Goal: Information Seeking & Learning: Compare options

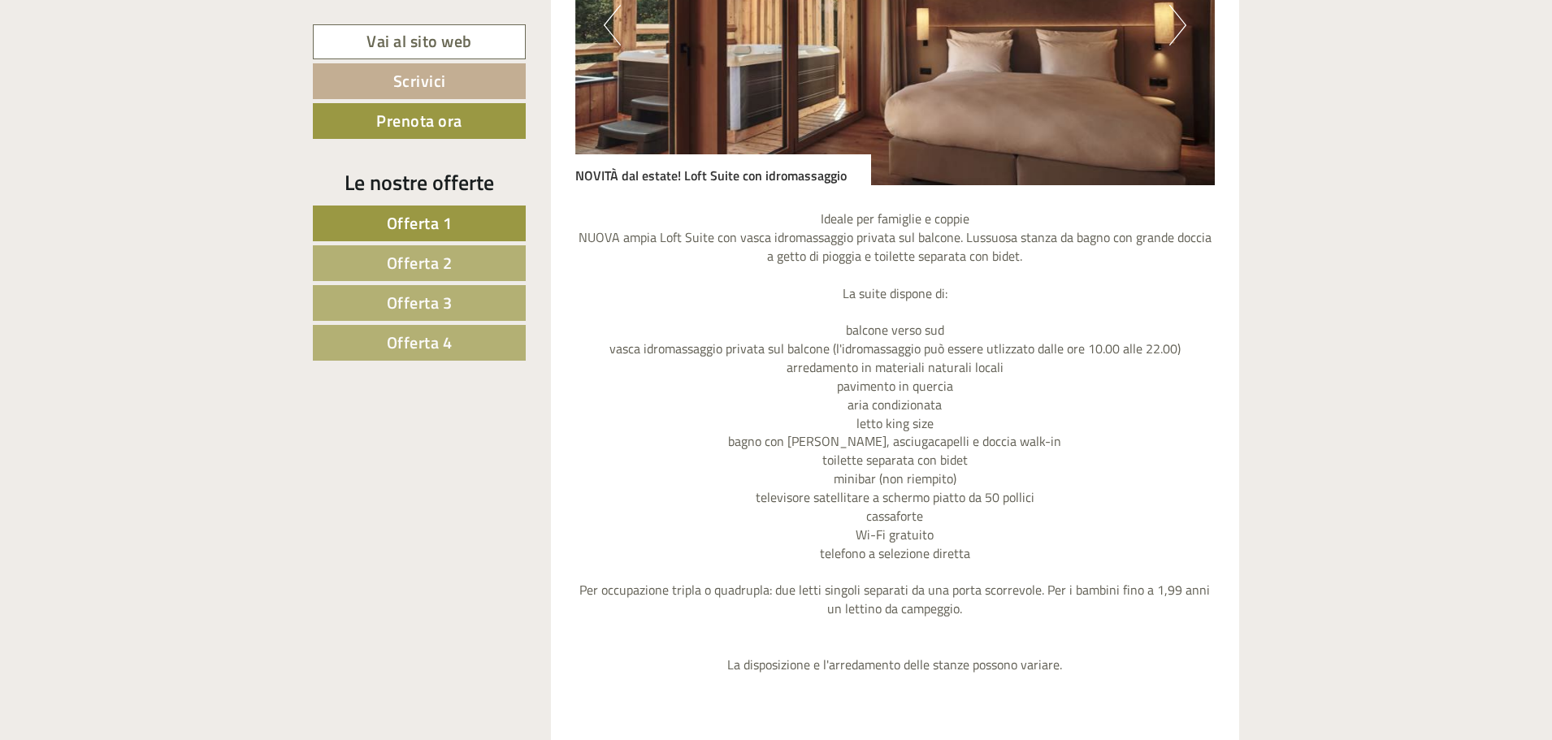
scroll to position [2031, 0]
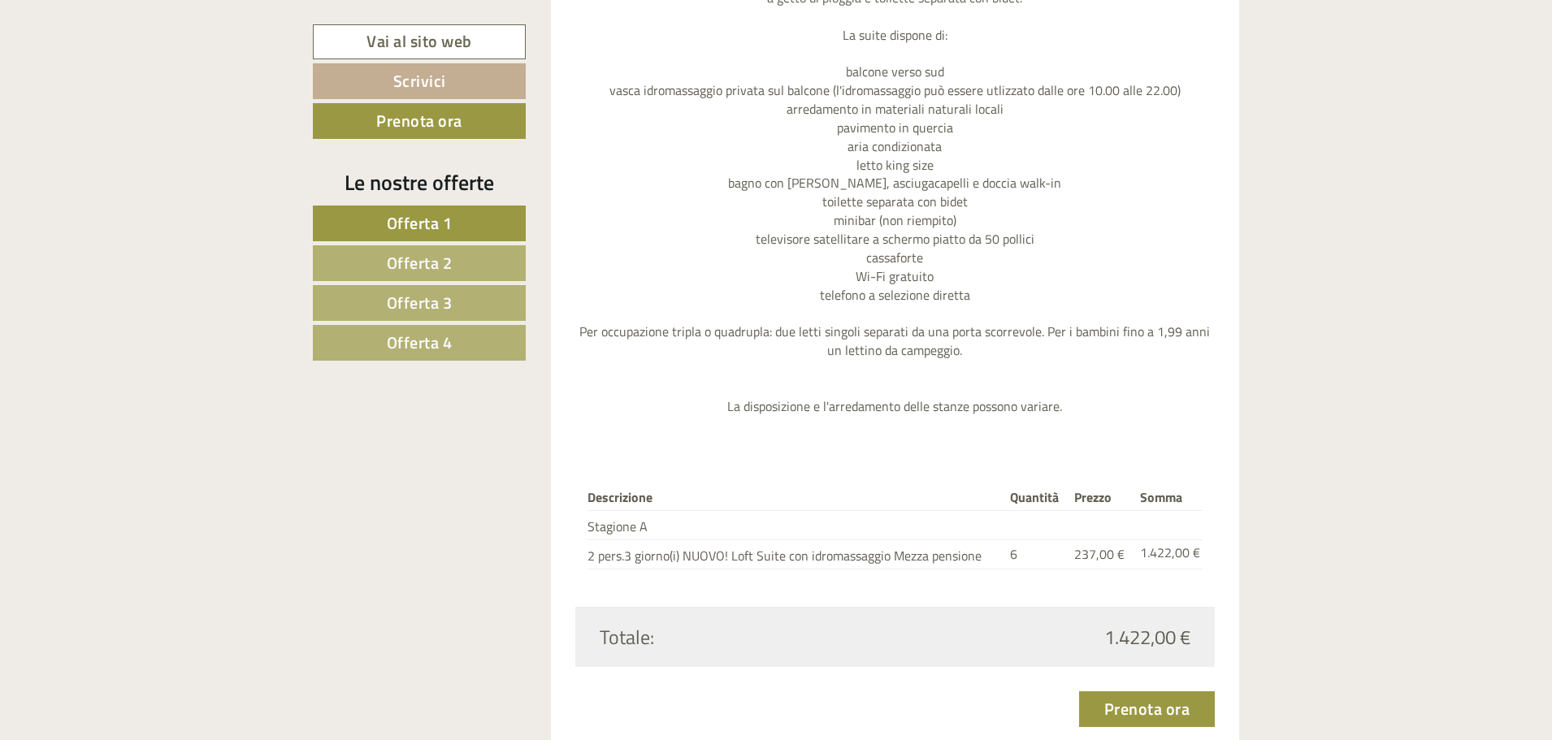
click at [442, 256] on span "Offerta 2" at bounding box center [420, 262] width 66 height 25
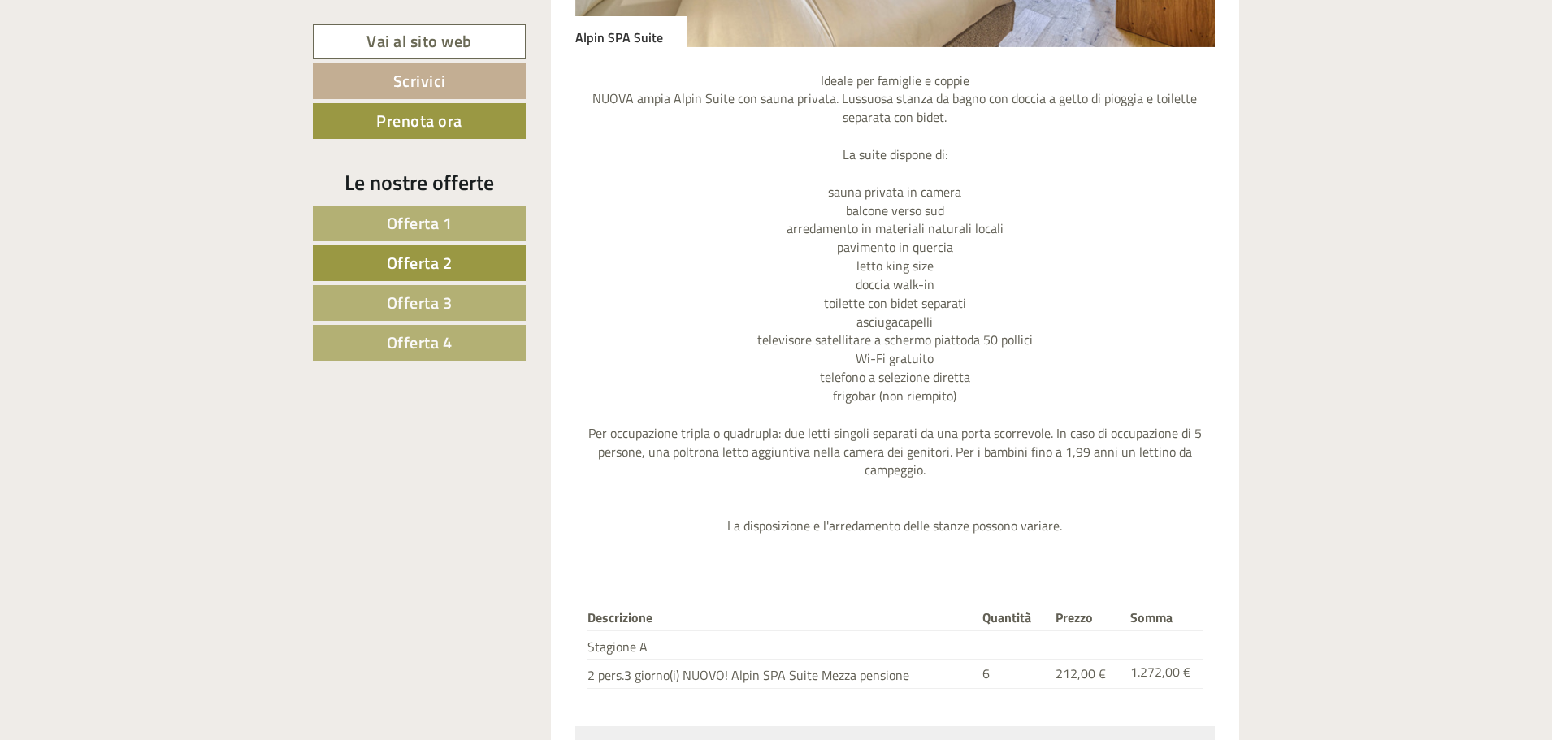
scroll to position [1931, 0]
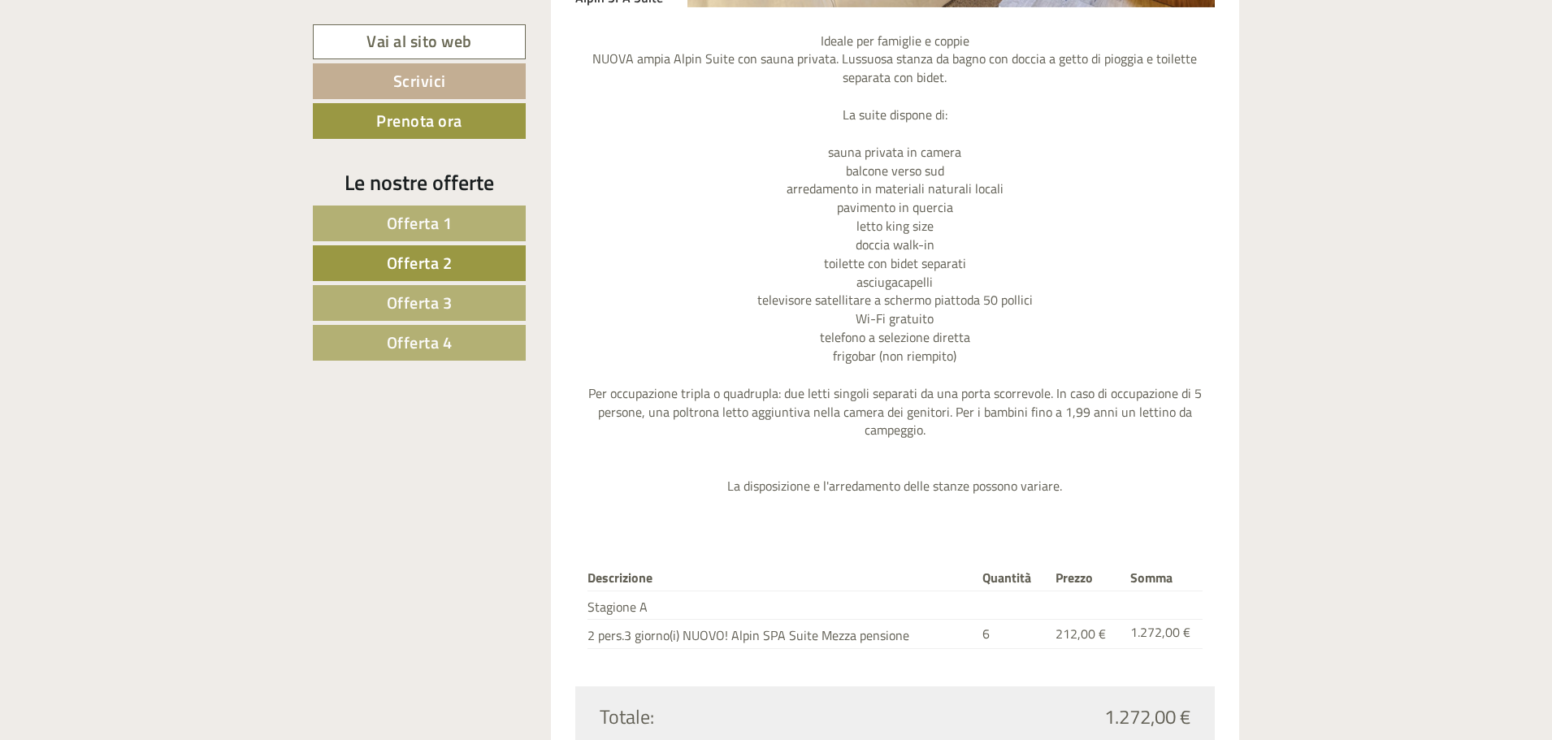
click at [473, 314] on link "Offerta 3" at bounding box center [419, 303] width 213 height 36
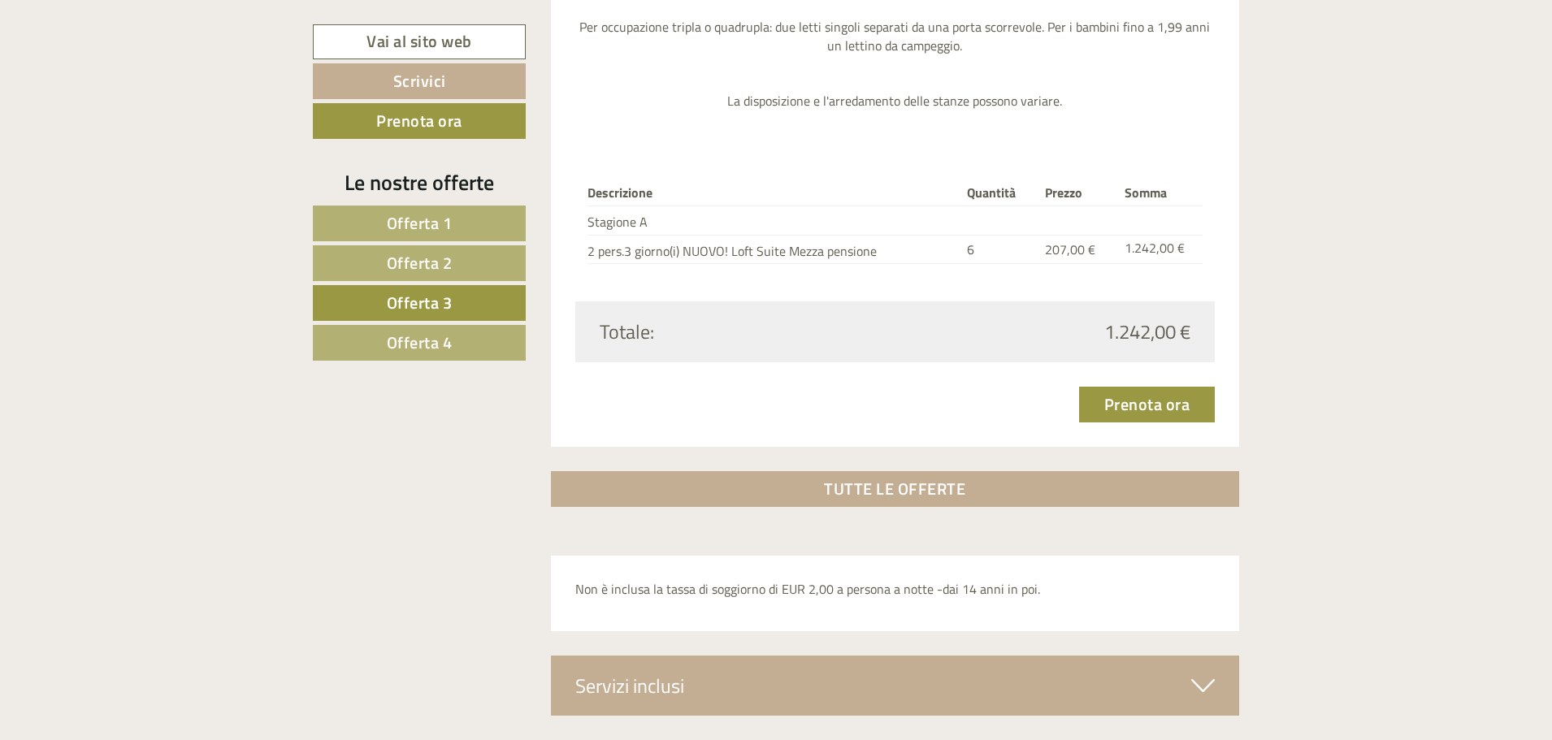
scroll to position [2418, 0]
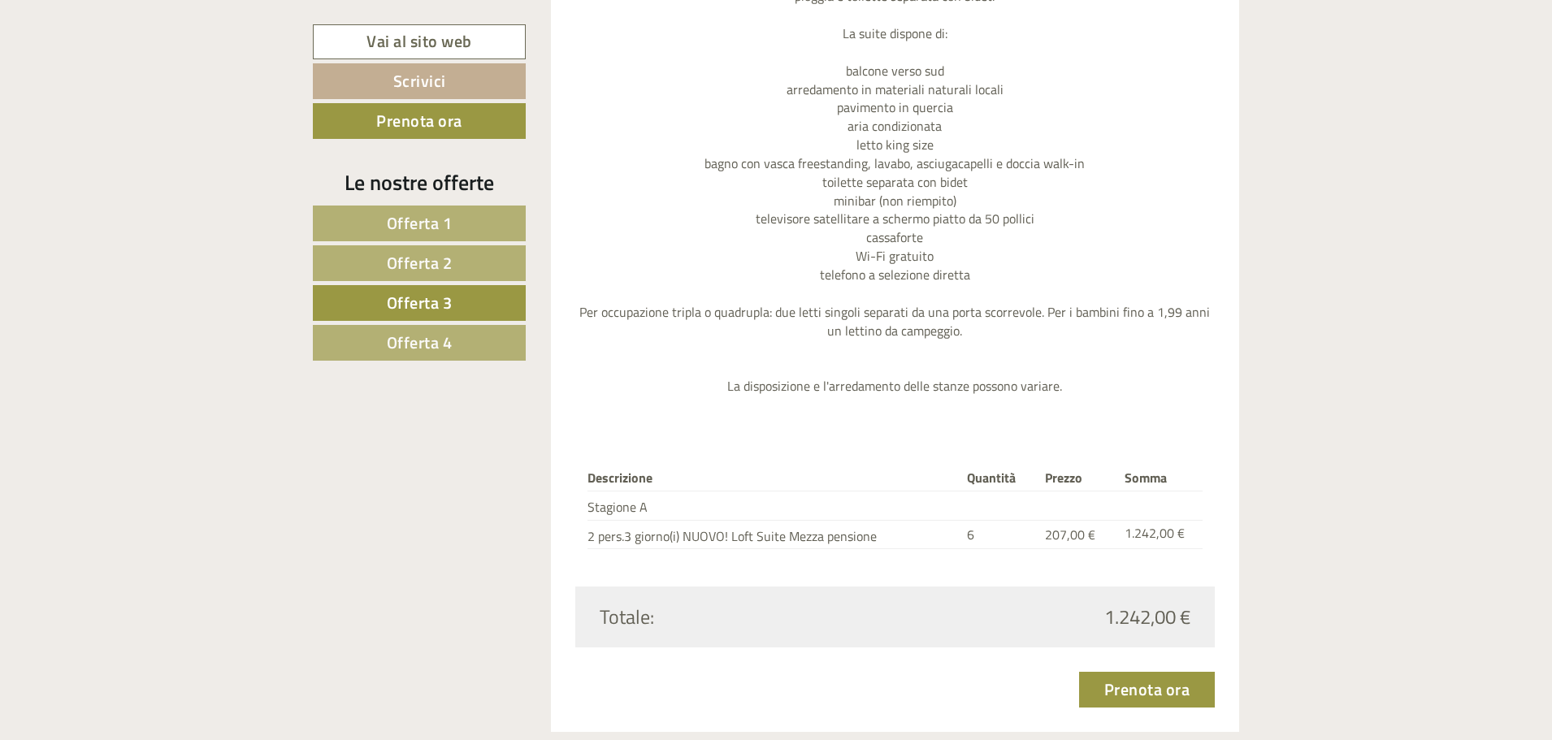
click at [434, 336] on span "Offerta 4" at bounding box center [420, 342] width 66 height 25
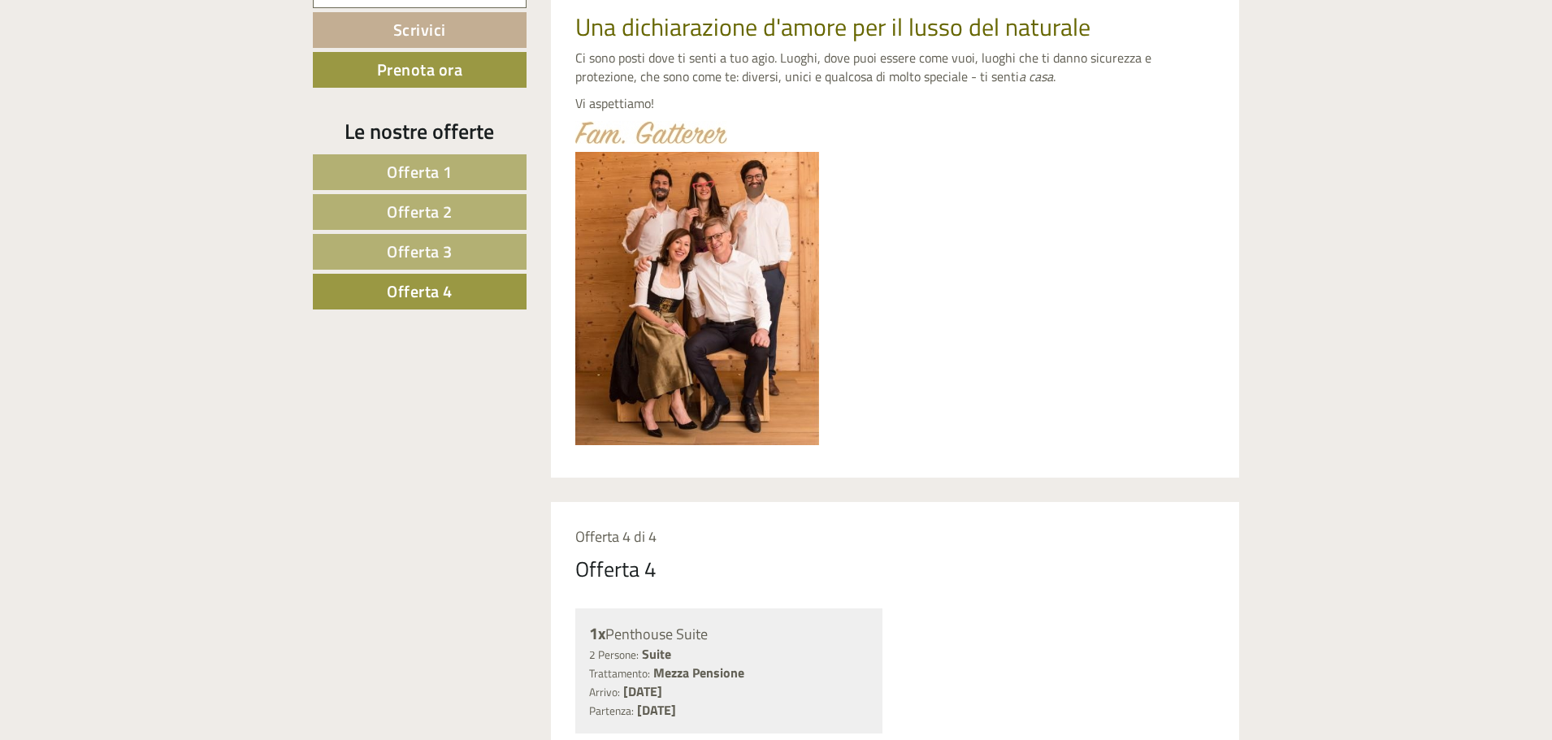
scroll to position [894, 0]
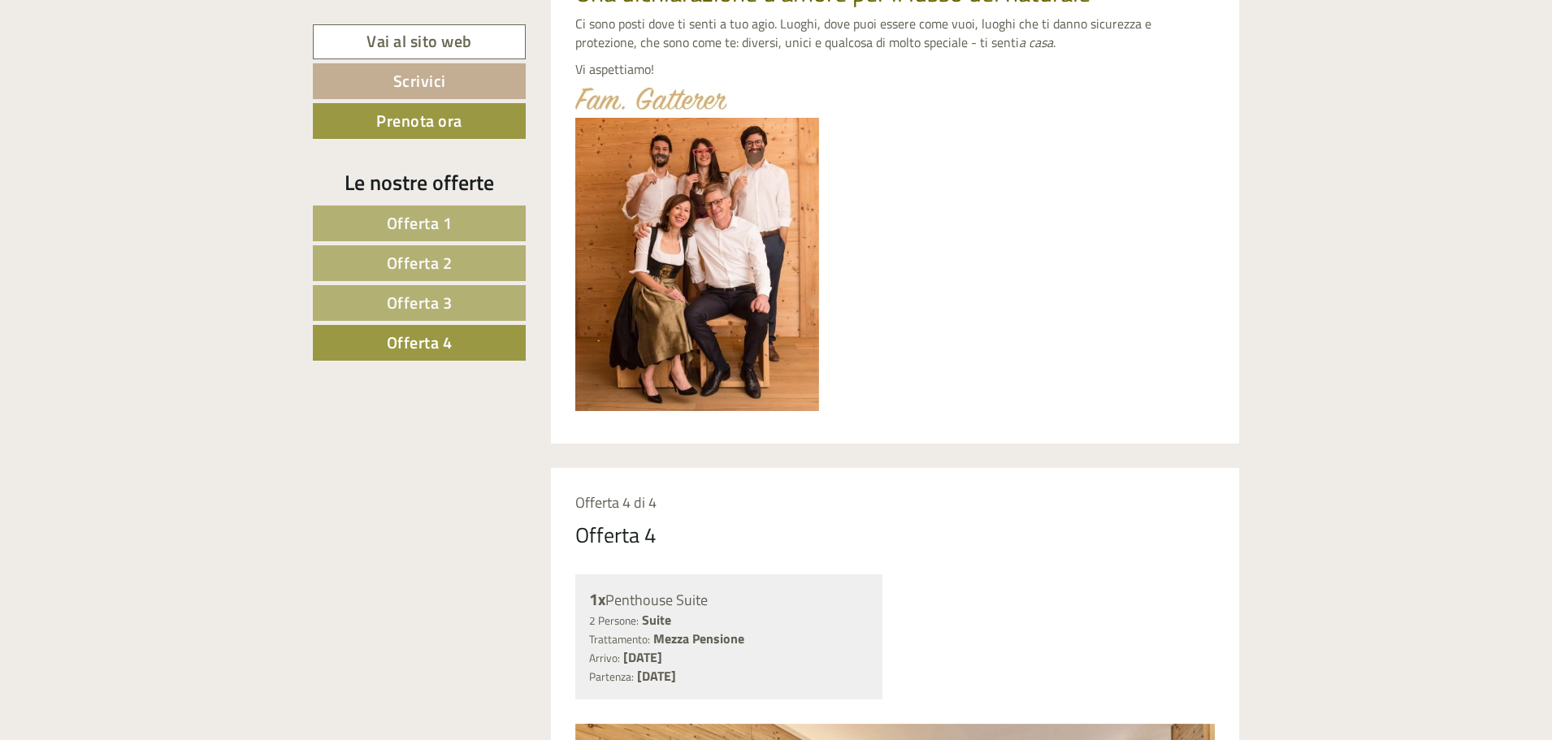
click at [449, 221] on span "Offerta 1" at bounding box center [420, 222] width 66 height 25
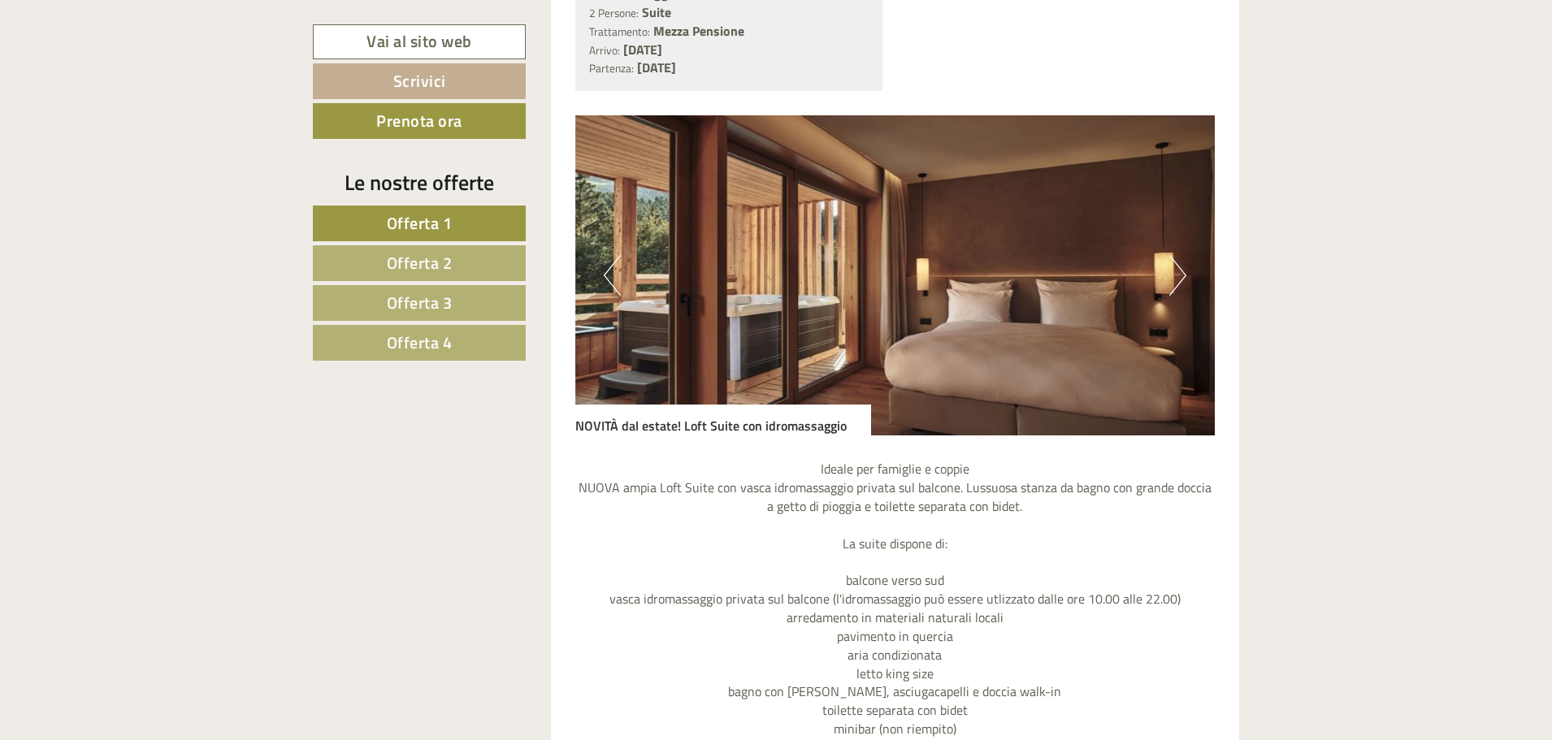
scroll to position [1524, 0]
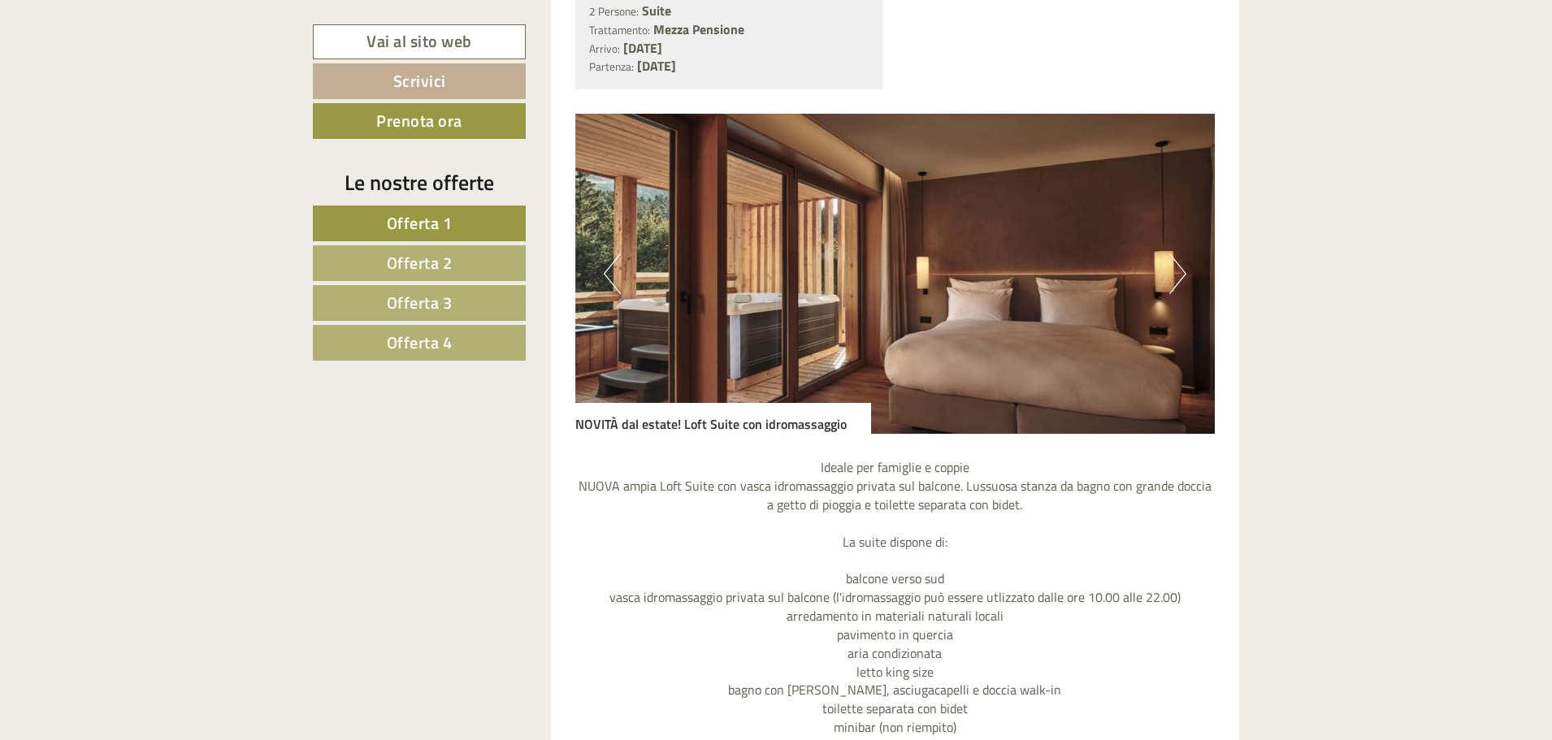
click at [1177, 277] on button "Next" at bounding box center [1177, 274] width 17 height 41
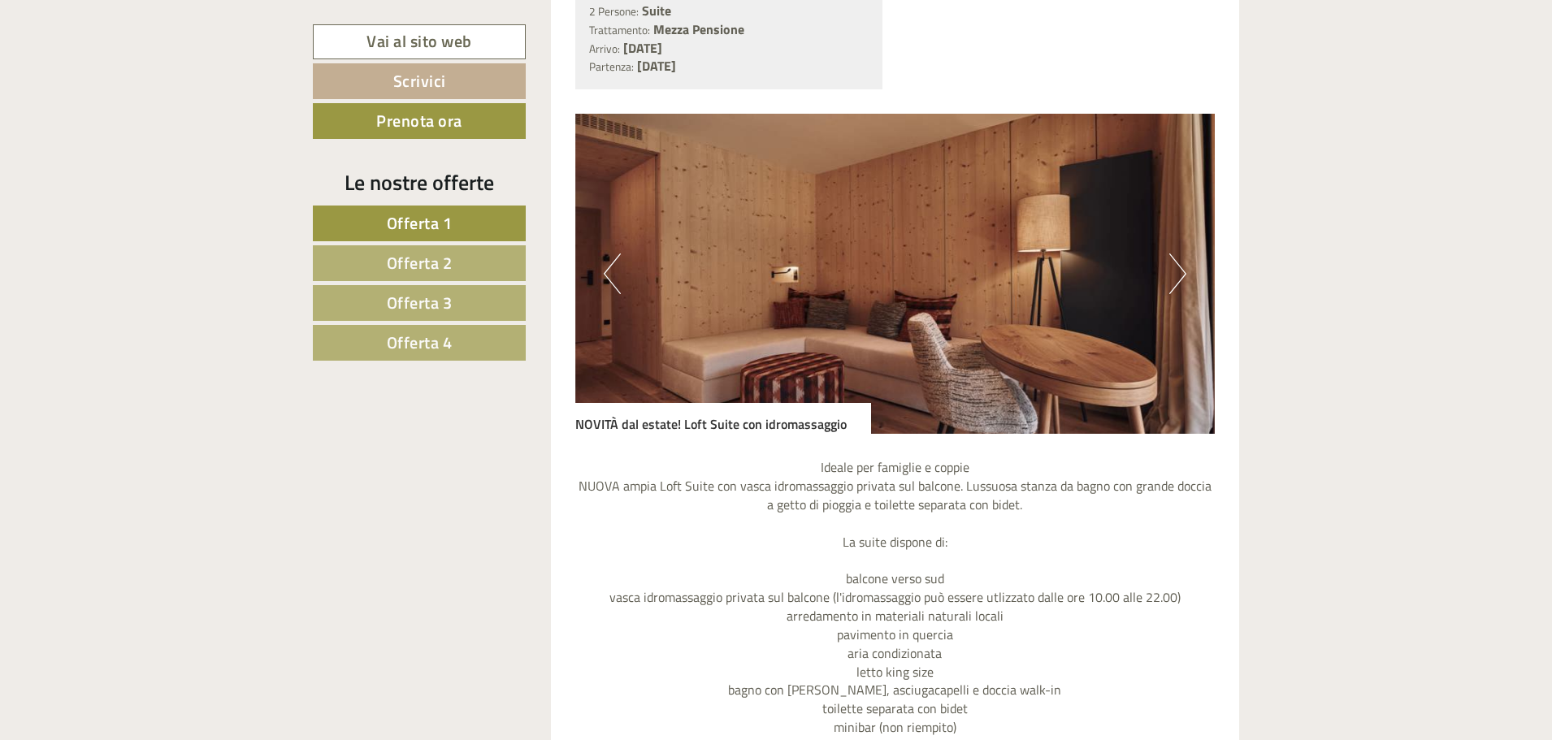
click at [1176, 276] on button "Next" at bounding box center [1177, 274] width 17 height 41
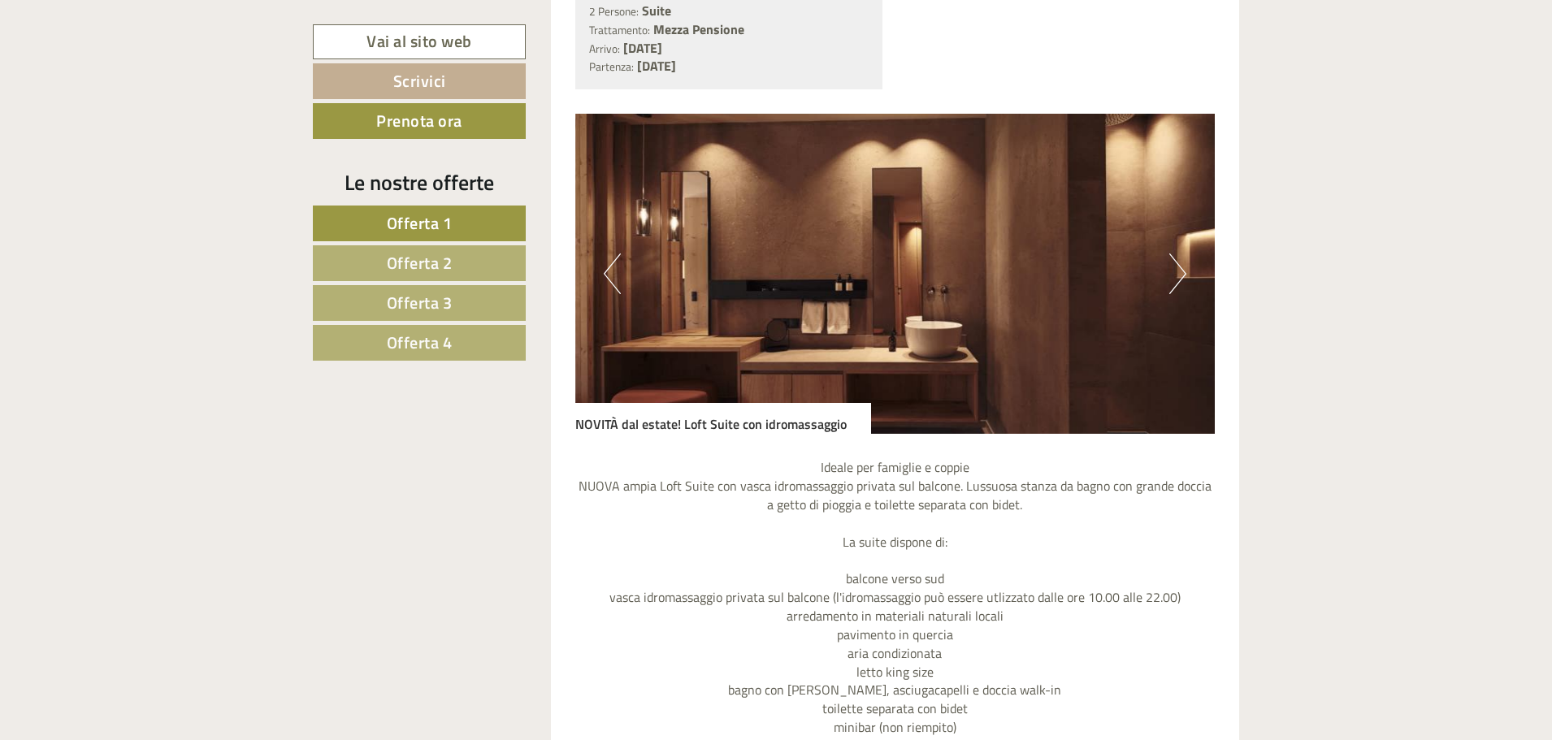
click at [1176, 276] on button "Next" at bounding box center [1177, 274] width 17 height 41
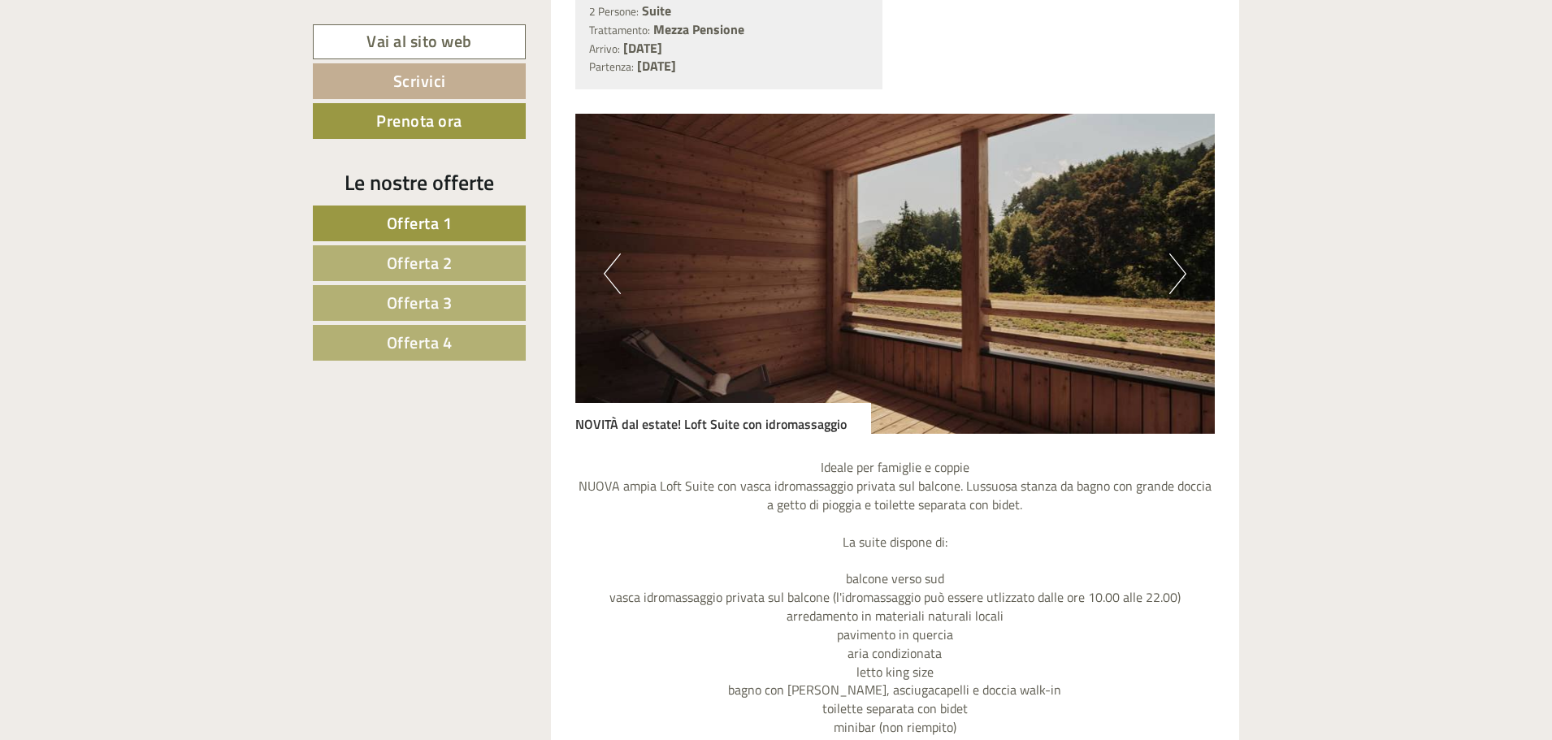
click at [1176, 276] on button "Next" at bounding box center [1177, 274] width 17 height 41
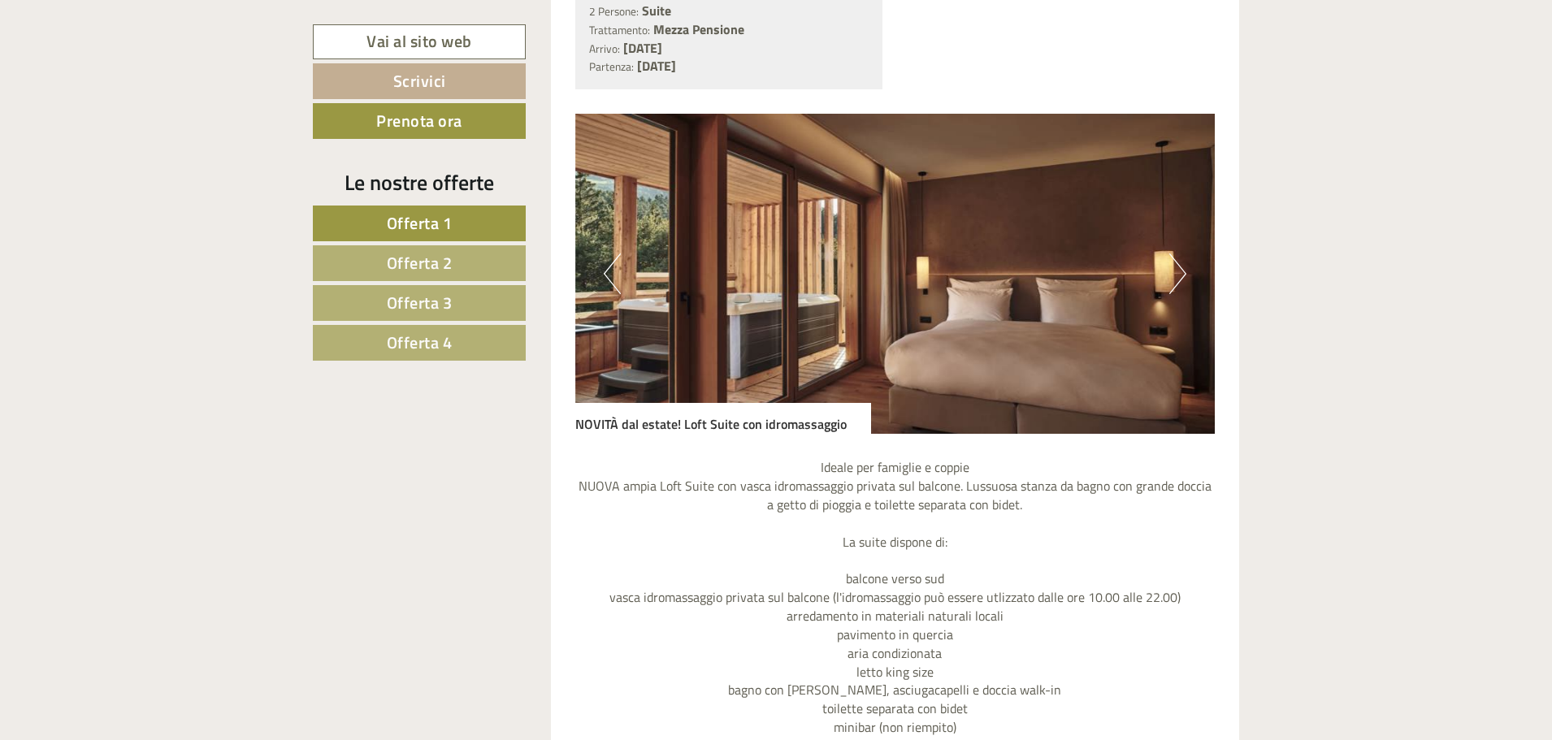
click at [1176, 276] on button "Next" at bounding box center [1177, 274] width 17 height 41
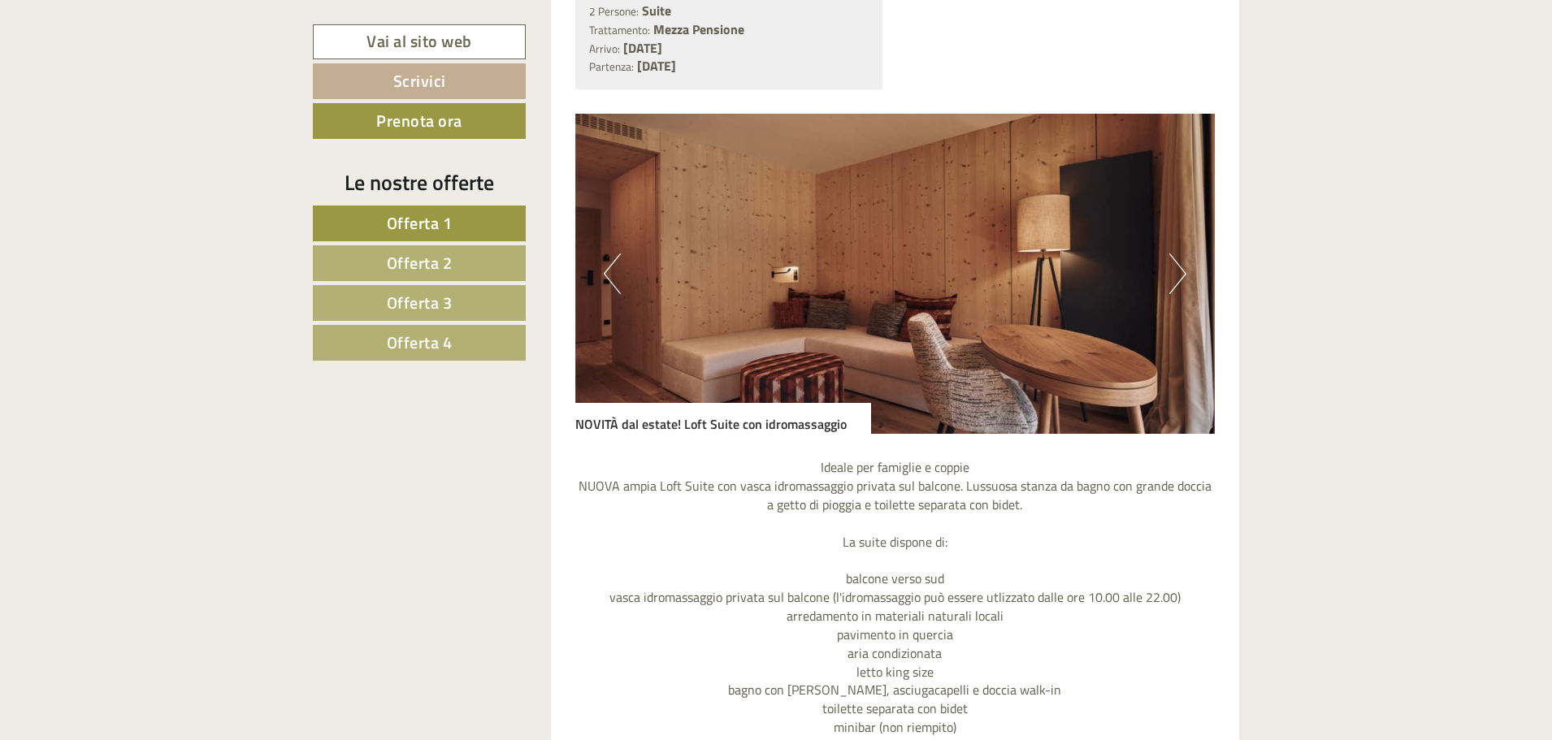
click at [1176, 276] on button "Next" at bounding box center [1177, 274] width 17 height 41
